Goal: Transaction & Acquisition: Register for event/course

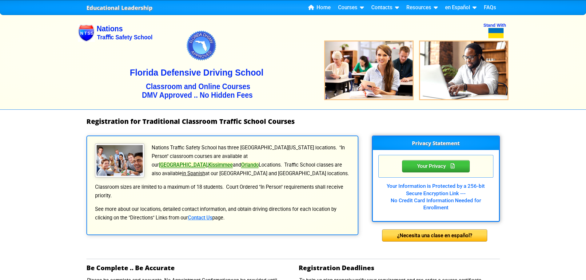
click at [412, 123] on h1 "Registration for Traditional Classroom Traffic School Courses" at bounding box center [292, 121] width 413 height 7
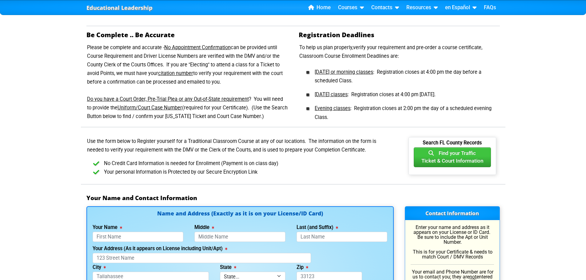
scroll to position [233, 0]
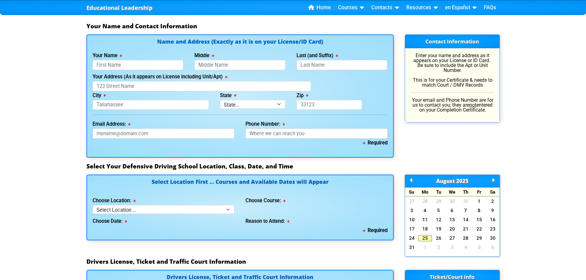
scroll to position [406, 0]
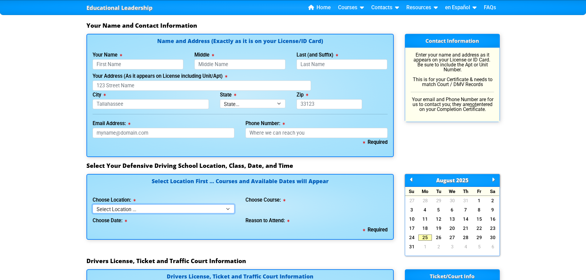
click at [212, 205] on select "Select Location ... Tampa Orlando Kissimmee Tampa - en español Kissimmee - en e…" at bounding box center [164, 209] width 142 height 9
select select "3"
click at [93, 205] on select "Select Location ... Tampa Orlando Kissimmee Tampa - en español Kissimmee - en e…" at bounding box center [164, 209] width 142 height 9
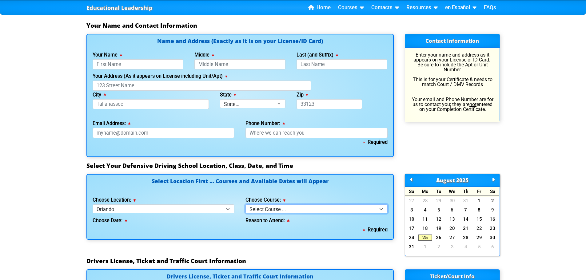
click at [280, 211] on select "Select Course ... 4 Hour Under 25 Class (STOP or Youthful Offender) 8 Hour Aggr…" at bounding box center [316, 209] width 142 height 9
select select "2"
click at [245, 205] on select "Select Course ... 4 Hour Under 25 Class (STOP or Youthful Offender) 8 Hour Aggr…" at bounding box center [316, 209] width 142 height 9
select select
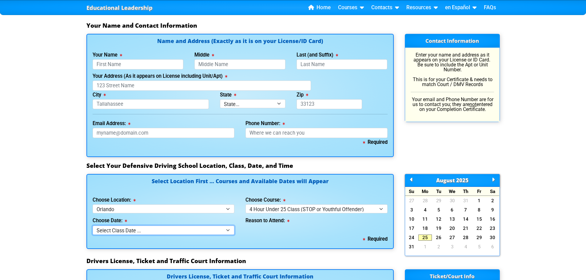
click at [208, 229] on select "Select Class Date ... Aug 2 -- (Registration Closed - Class Full)" at bounding box center [164, 230] width 142 height 9
click at [281, 233] on div "Reason to Attend:" at bounding box center [316, 223] width 153 height 21
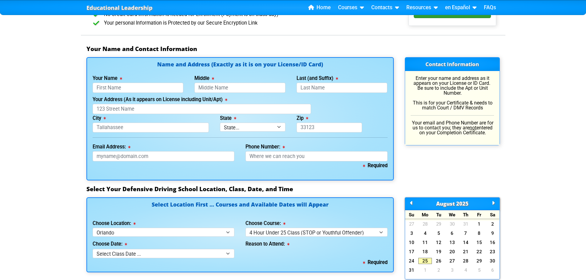
scroll to position [380, 0]
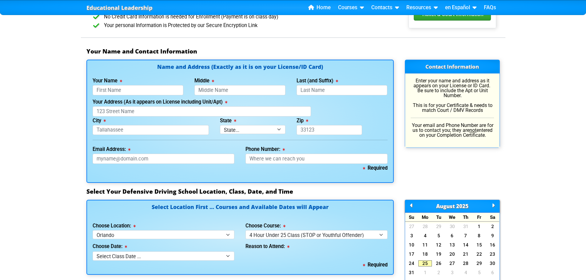
click at [337, 81] on icon at bounding box center [335, 81] width 5 height 0
click at [337, 85] on input "Last (and Suffix)" at bounding box center [342, 90] width 91 height 10
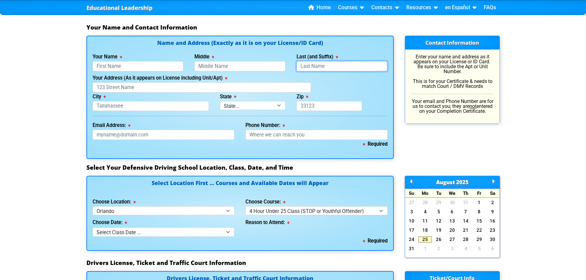
scroll to position [425, 0]
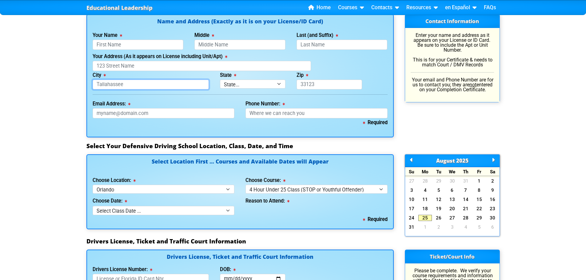
click at [173, 84] on input "City" at bounding box center [151, 85] width 117 height 10
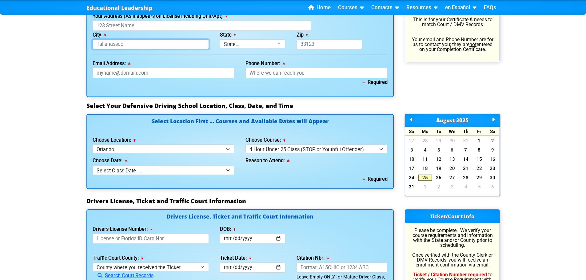
scroll to position [465, 0]
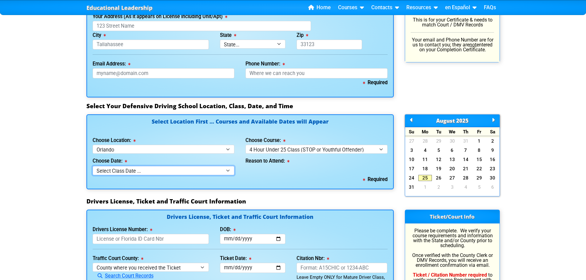
click at [218, 173] on select "Select Class Date ... Aug 2 -- (Registration Closed - Class Full)" at bounding box center [164, 170] width 142 height 9
click at [229, 172] on select "Select Class Date ... Aug 2 -- (Registration Closed - Class Full)" at bounding box center [164, 170] width 142 height 9
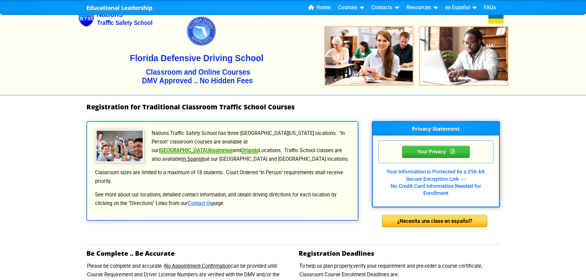
scroll to position [0, 0]
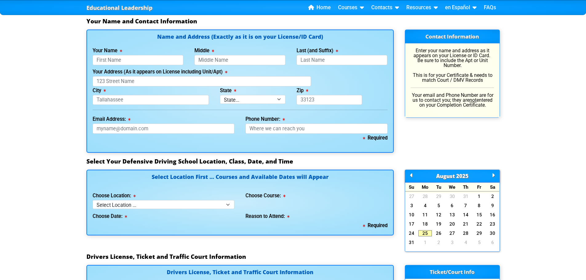
scroll to position [377, 0]
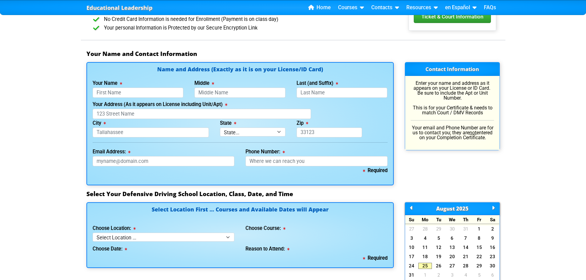
click at [52, 97] on div "Educational Leadership Home Courses Certified Defensive Driving Courses 4-Hour …" at bounding box center [293, 184] width 586 height 1123
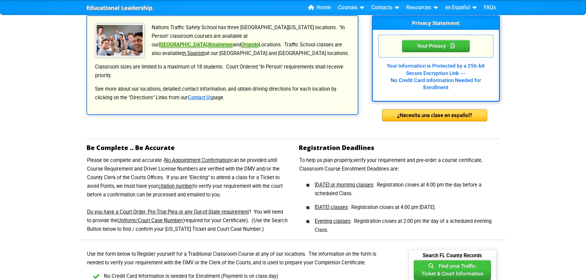
scroll to position [81, 0]
